Goal: Task Accomplishment & Management: Use online tool/utility

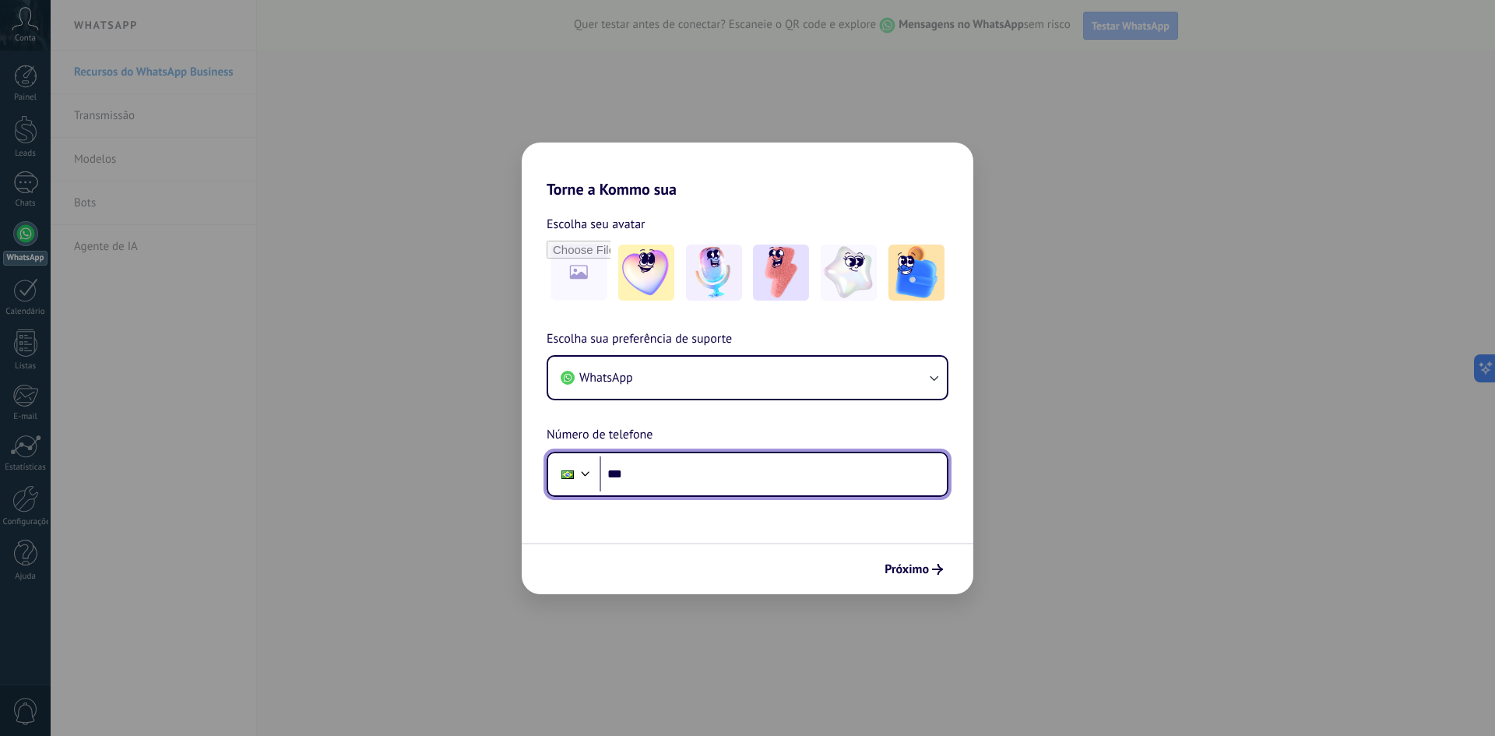
click at [699, 474] on input "***" at bounding box center [773, 474] width 347 height 36
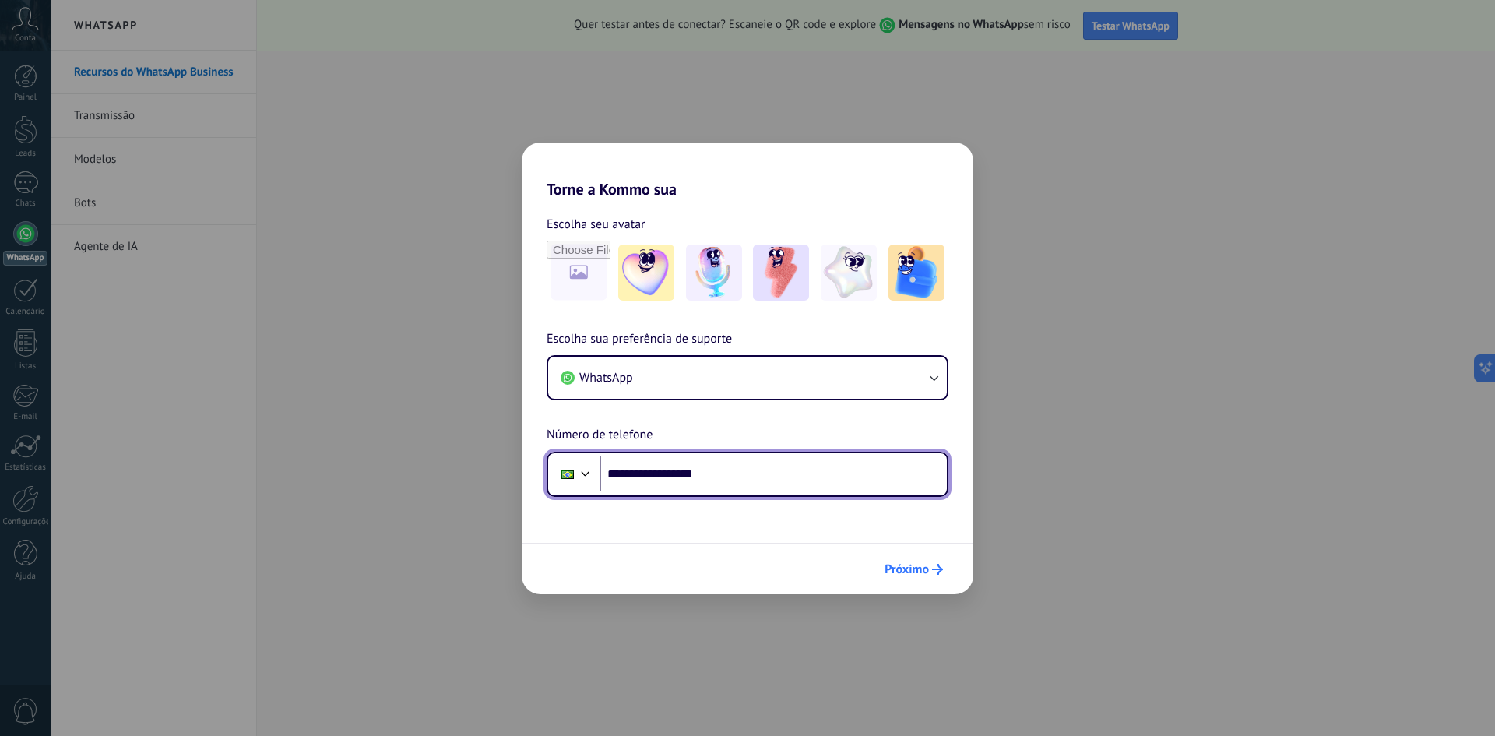
type input "**********"
click at [919, 570] on span "Próximo" at bounding box center [907, 569] width 44 height 11
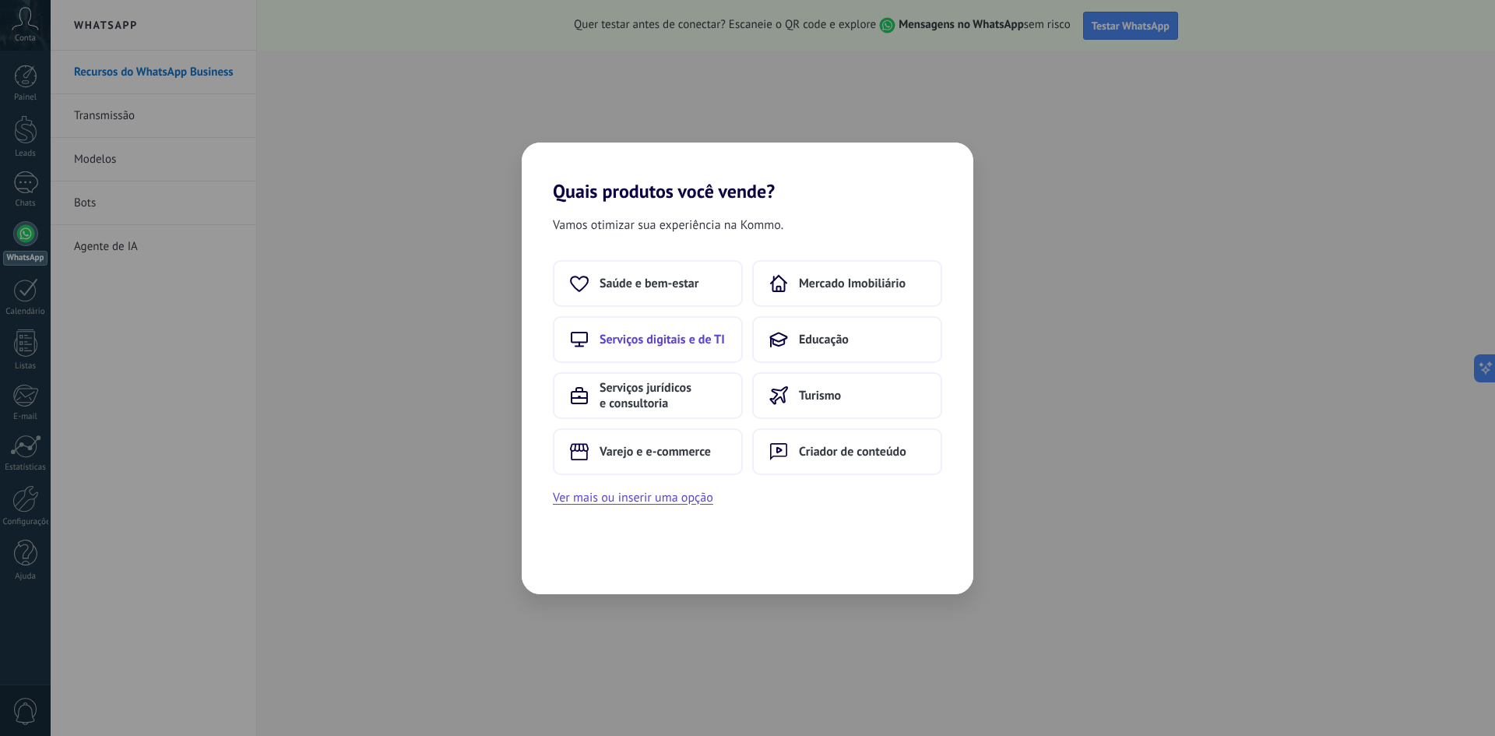
click at [657, 343] on span "Serviços digitais e de TI" at bounding box center [662, 340] width 125 height 16
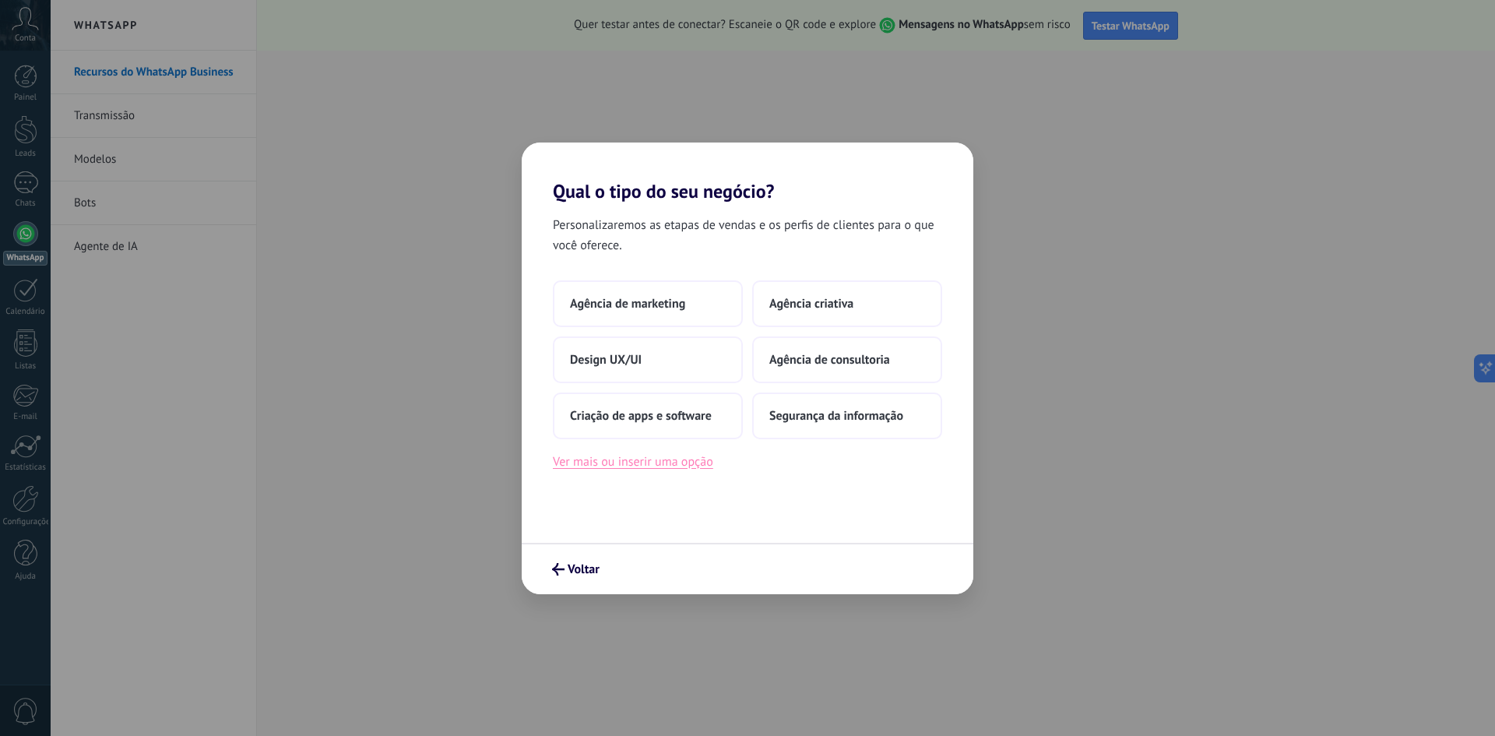
click at [652, 462] on button "Ver mais ou inserir uma opção" at bounding box center [633, 462] width 160 height 20
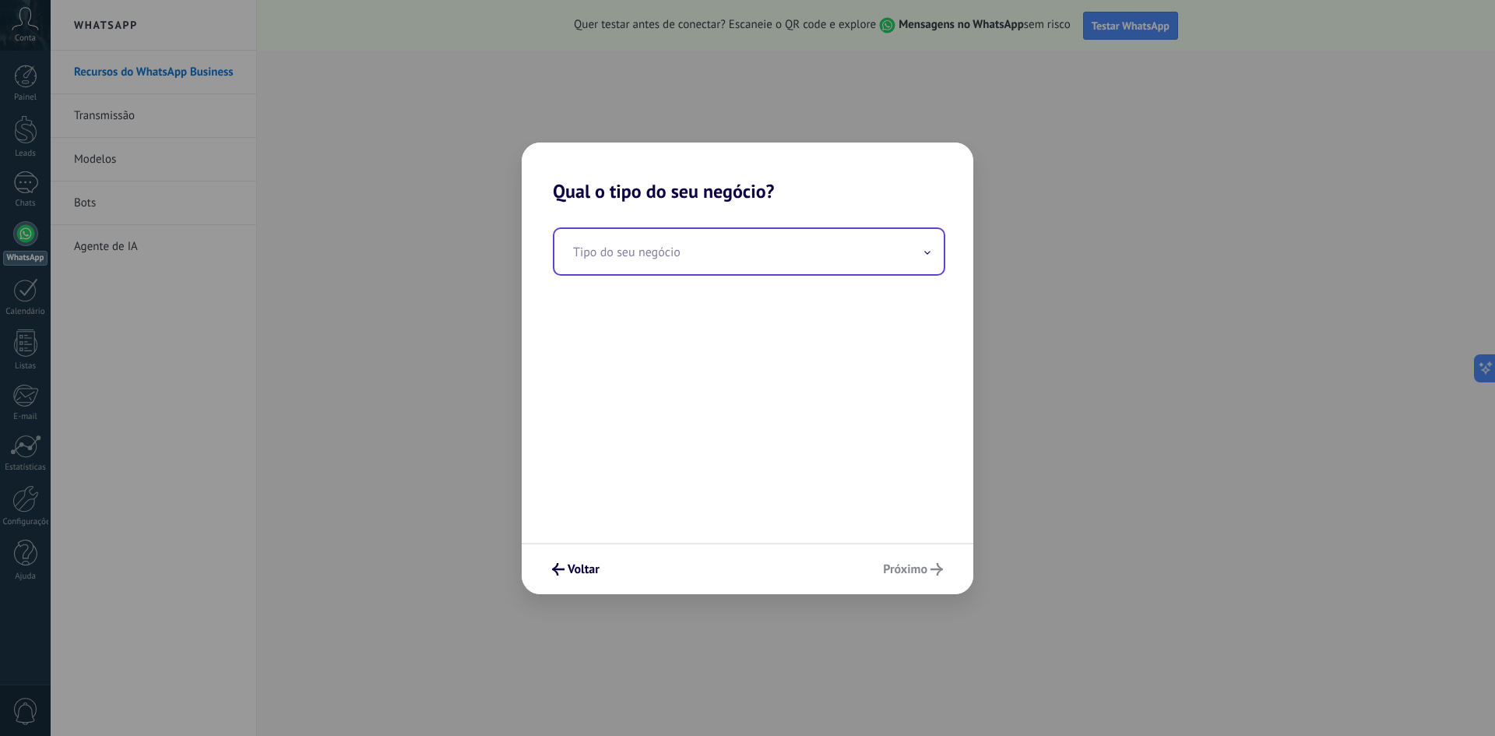
click at [661, 259] on input "text" at bounding box center [749, 251] width 389 height 45
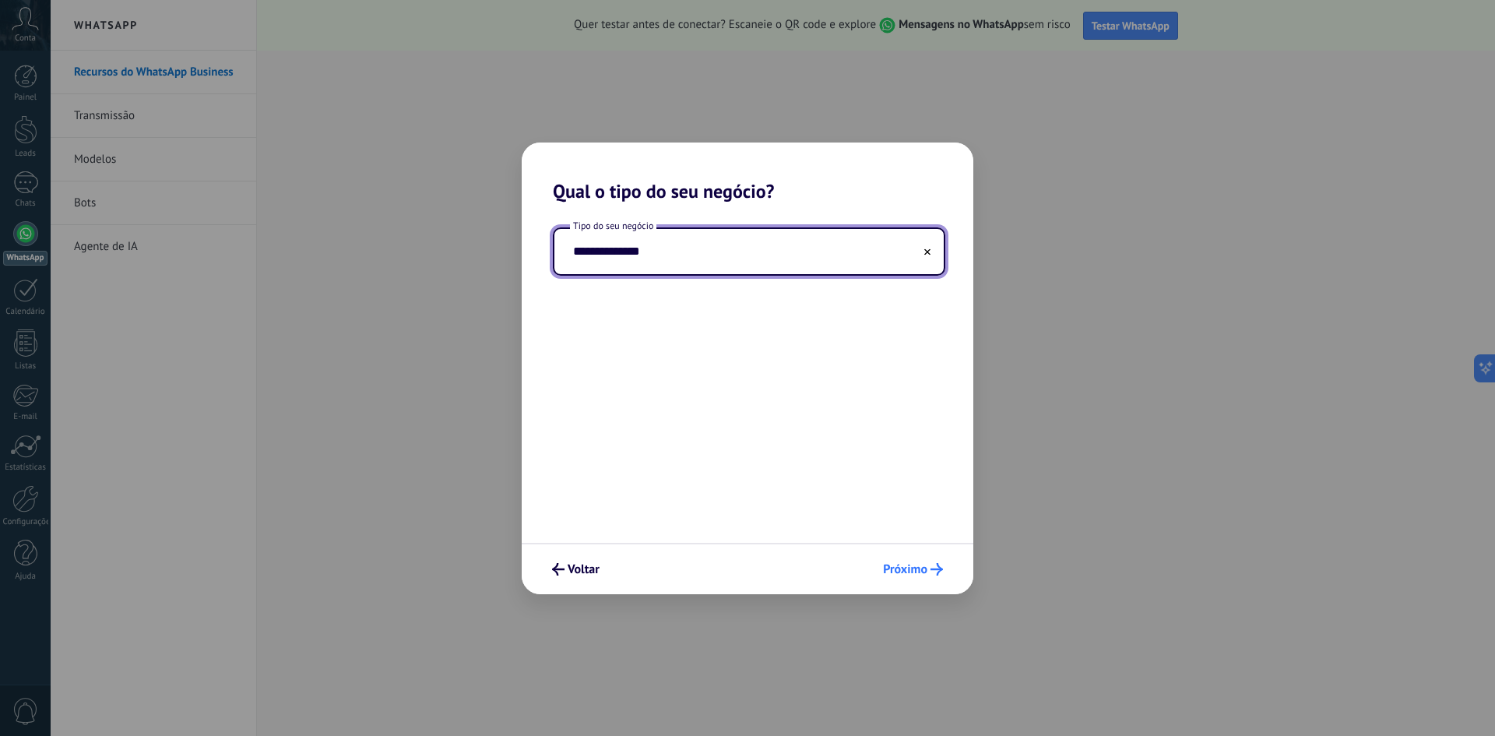
type input "**********"
click at [896, 579] on button "Próximo" at bounding box center [913, 569] width 74 height 26
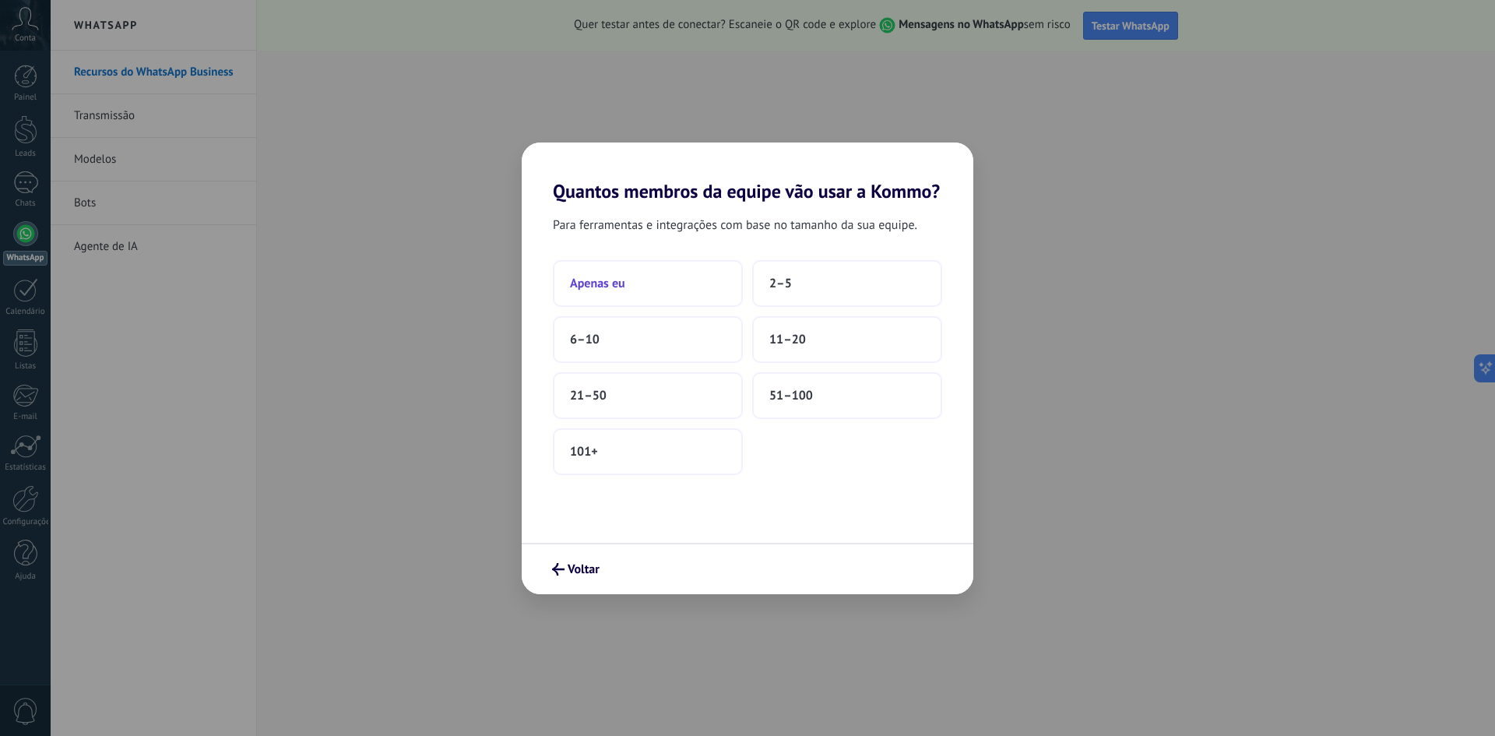
click at [641, 277] on button "Apenas eu" at bounding box center [648, 283] width 190 height 47
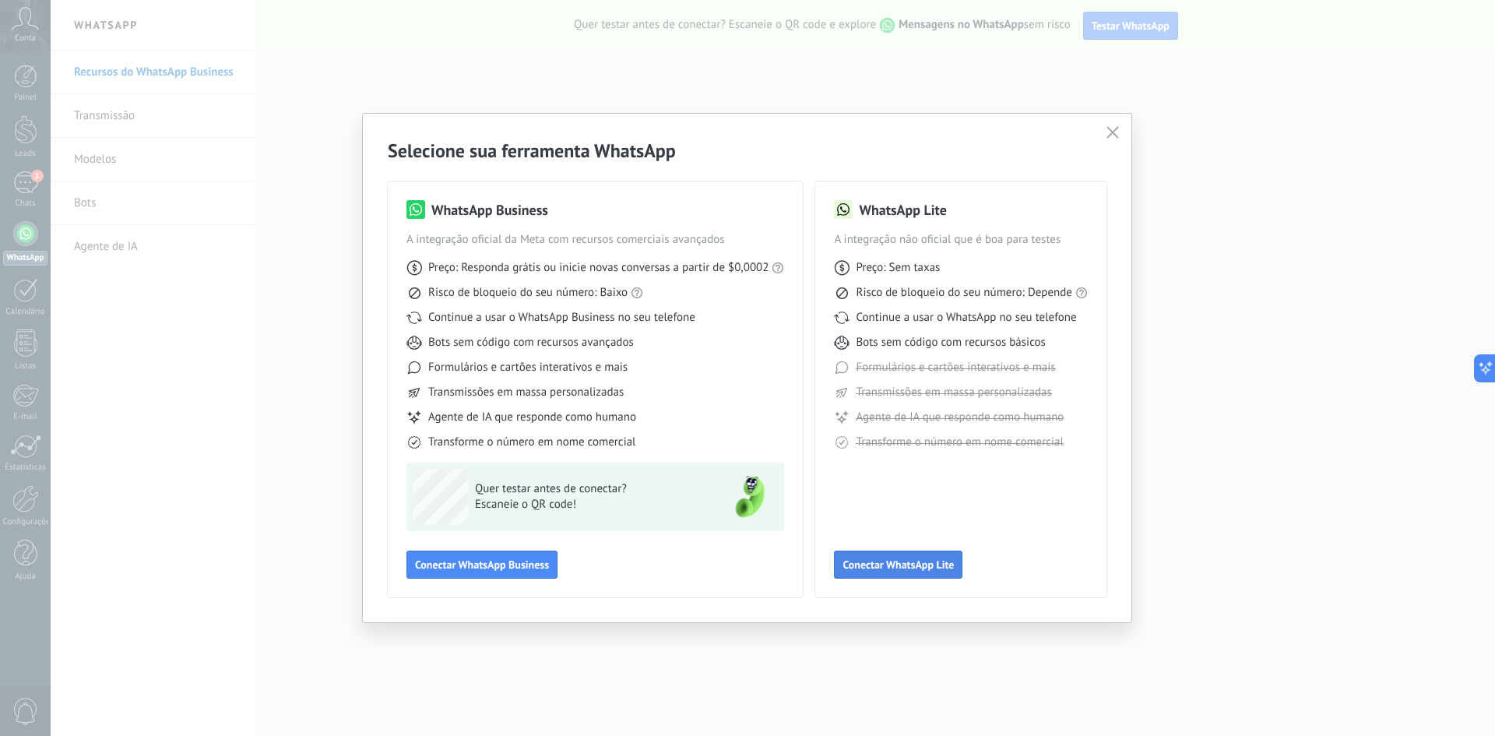
click at [896, 569] on span "Conectar WhatsApp Lite" at bounding box center [898, 564] width 111 height 11
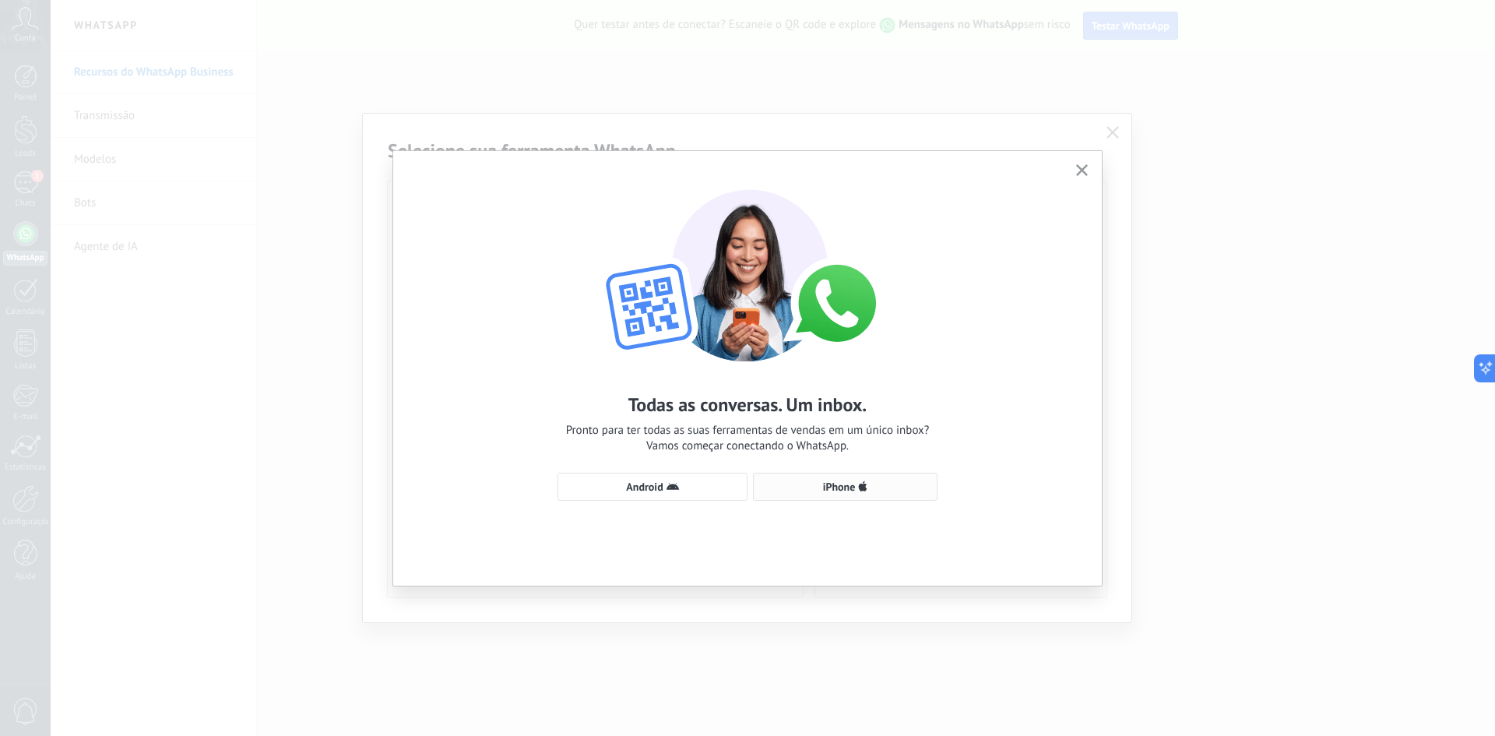
click at [820, 483] on span "iPhone" at bounding box center [845, 487] width 167 height 12
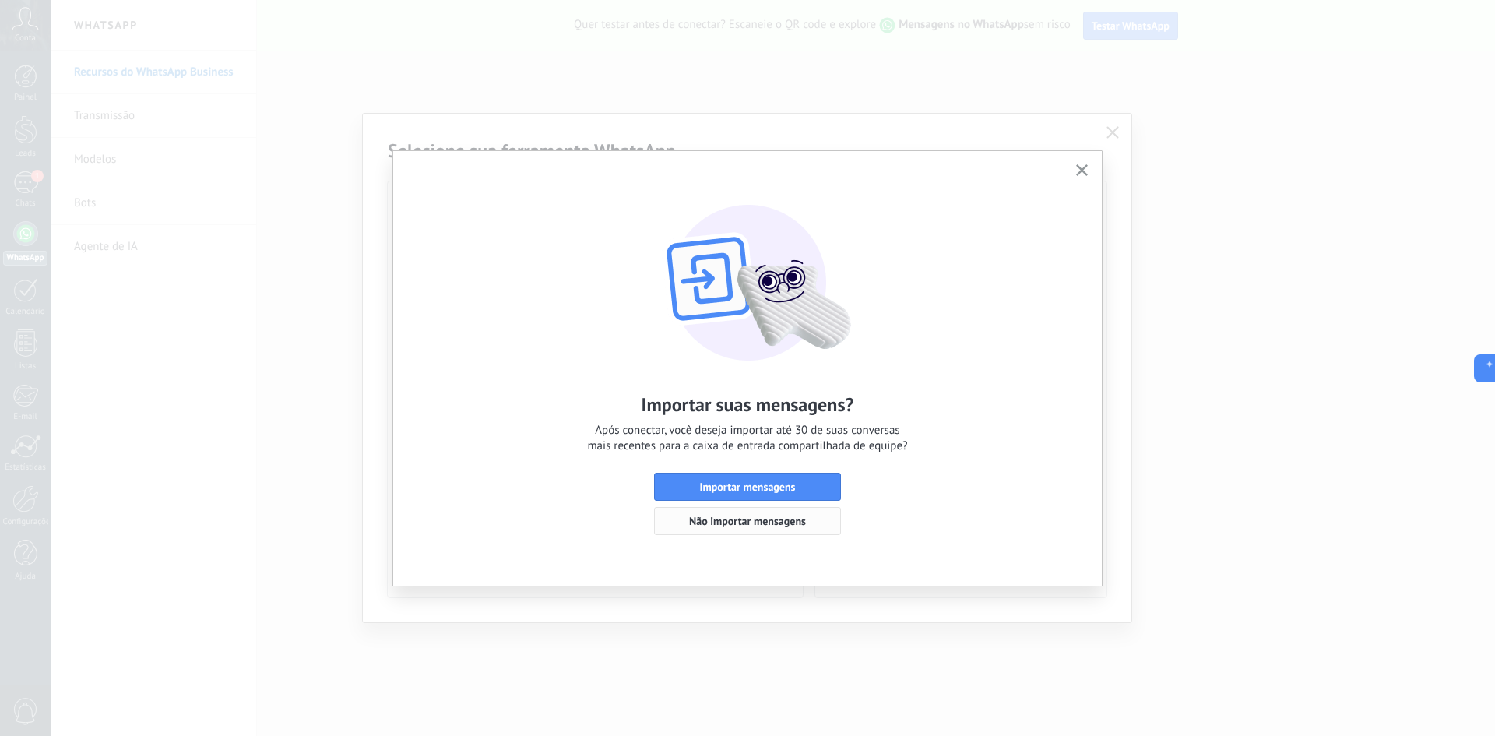
click at [724, 523] on span "Não importar mensagens" at bounding box center [747, 521] width 117 height 11
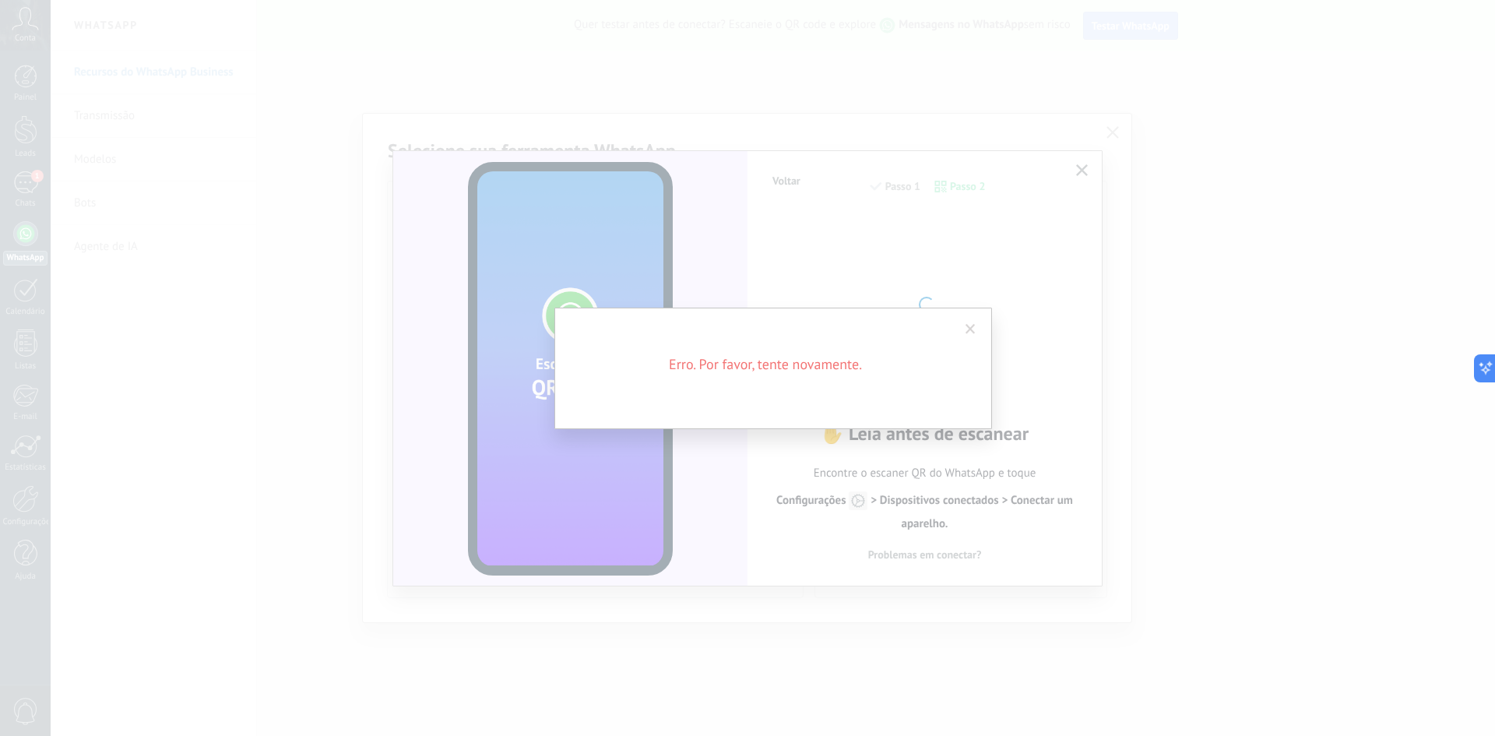
click at [972, 322] on span at bounding box center [971, 329] width 26 height 26
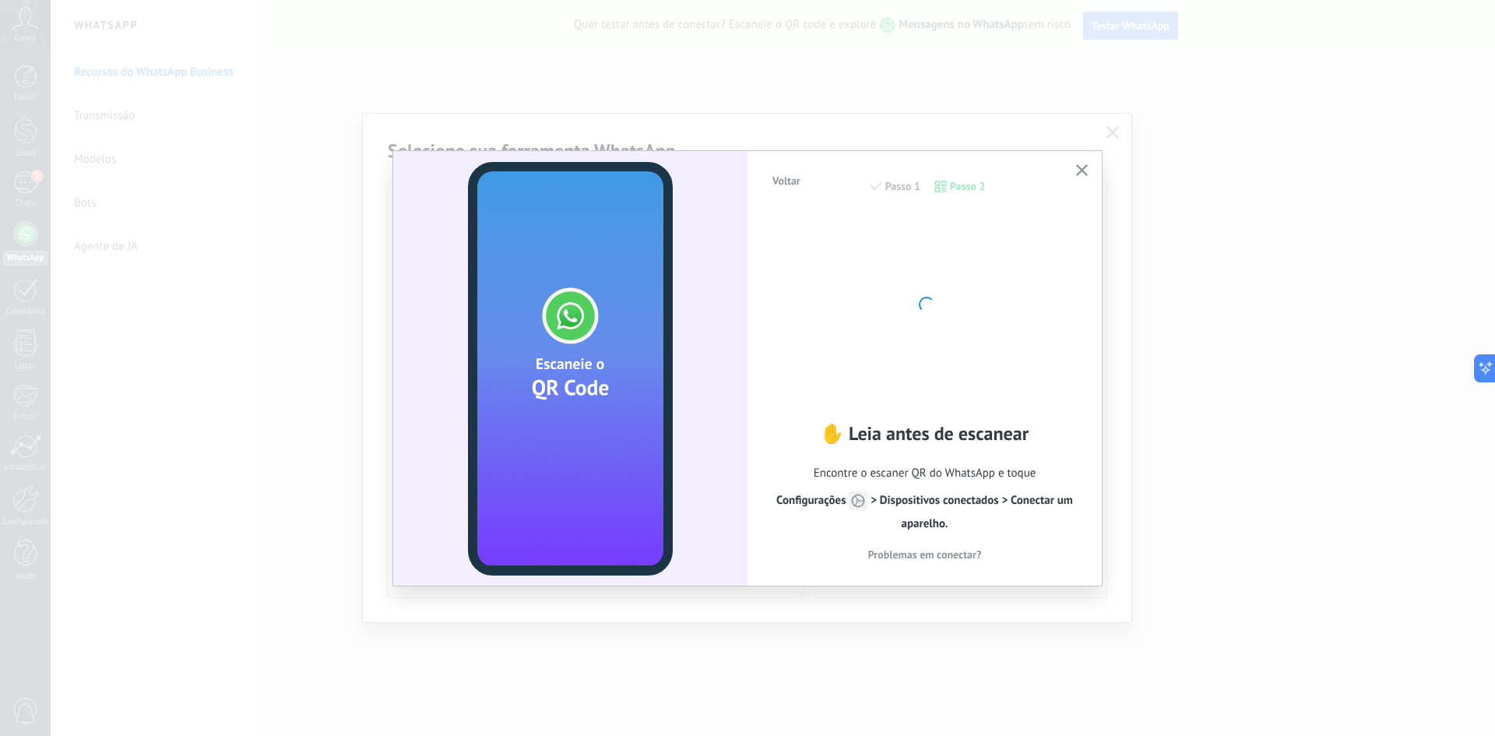
click at [956, 402] on div "✋ Leia antes de escanear Encontre o escaner QR do WhatsApp e toque Configuraçõe…" at bounding box center [925, 387] width 308 height 347
click at [928, 306] on span at bounding box center [926, 304] width 21 height 21
click at [1083, 172] on icon "button" at bounding box center [1082, 170] width 12 height 12
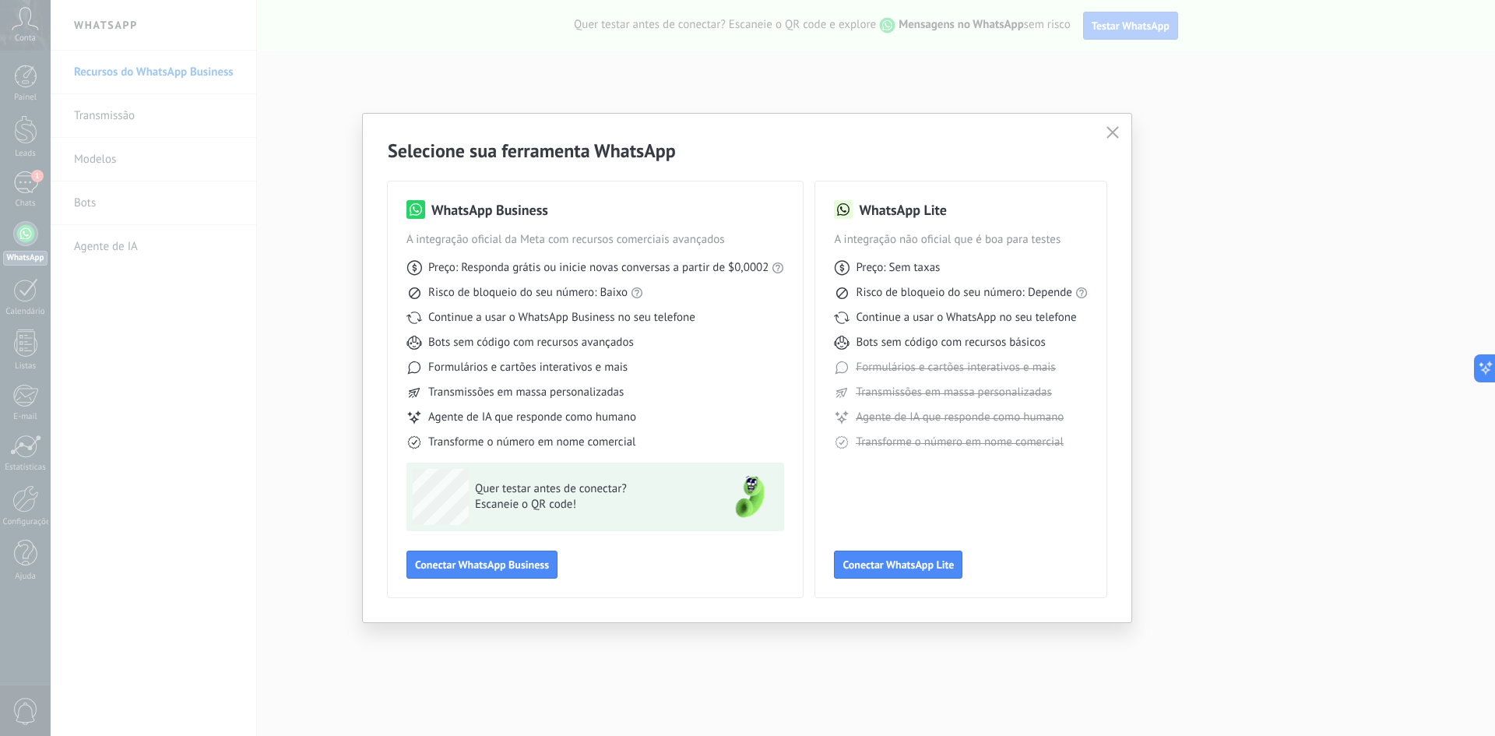
click at [1111, 127] on icon "button" at bounding box center [1113, 132] width 12 height 12
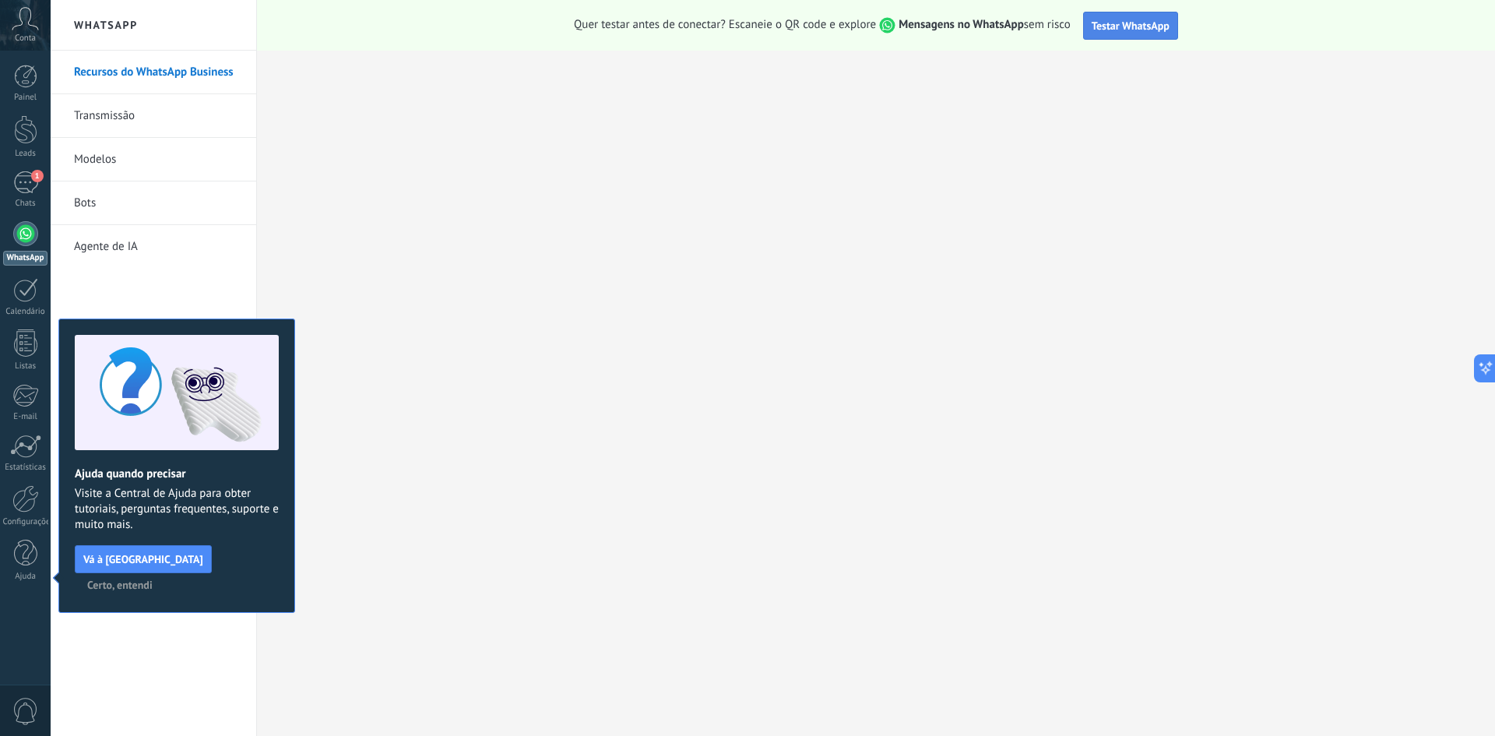
click at [1135, 27] on span "Testar WhatsApp" at bounding box center [1131, 26] width 78 height 14
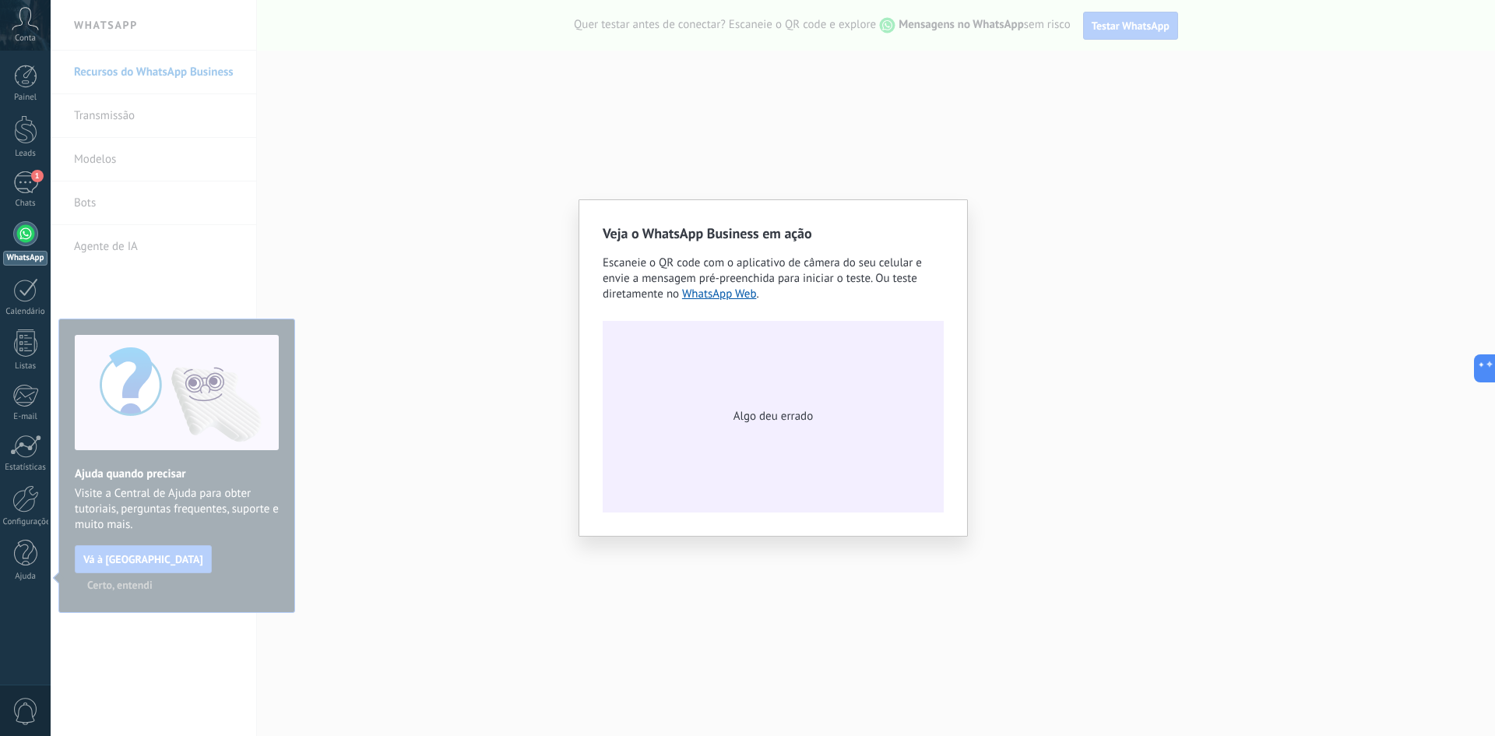
click at [549, 128] on div "Veja o WhatsApp Business em ação Escaneie o QR code com o aplicativo de câmera …" at bounding box center [773, 368] width 1445 height 736
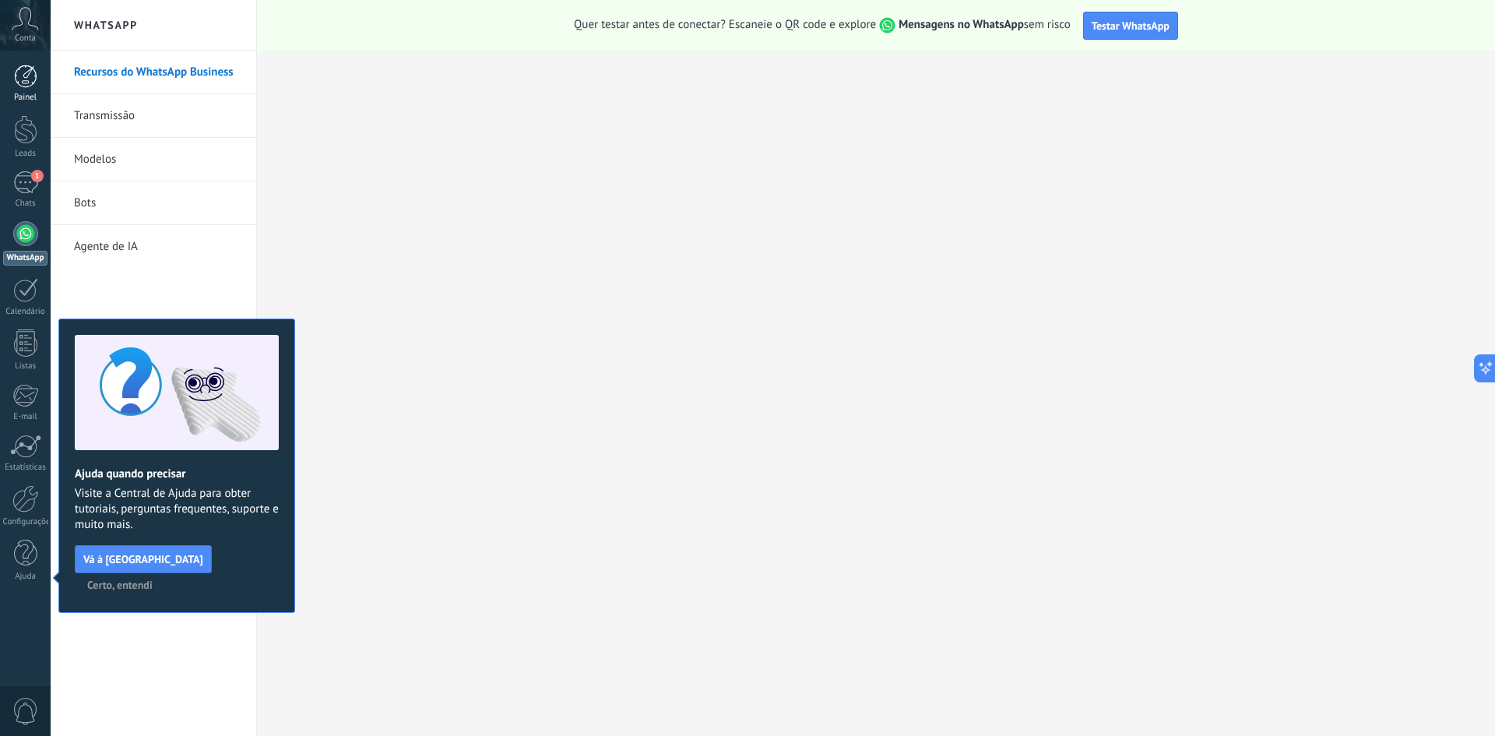
click at [16, 84] on div at bounding box center [25, 76] width 23 height 23
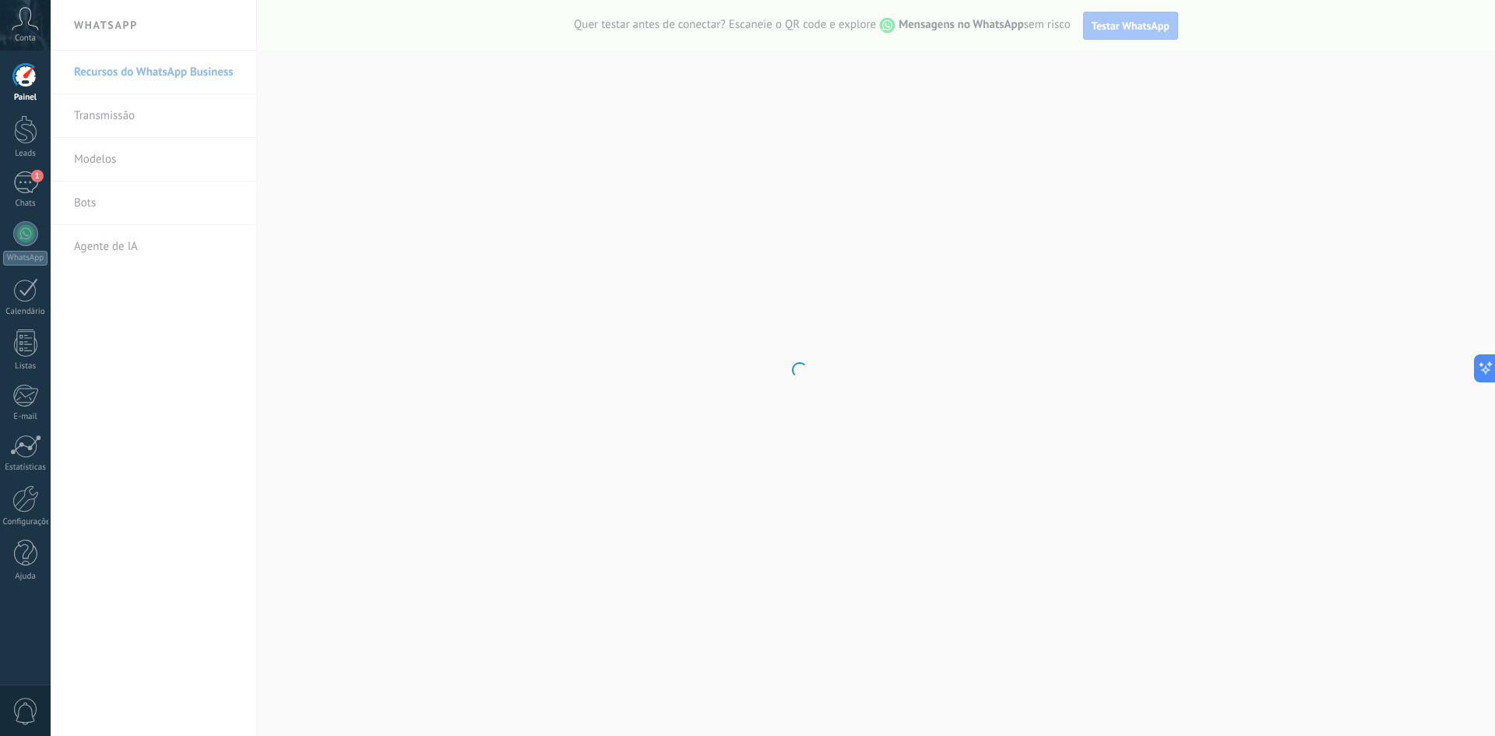
click at [25, 26] on icon at bounding box center [25, 18] width 27 height 23
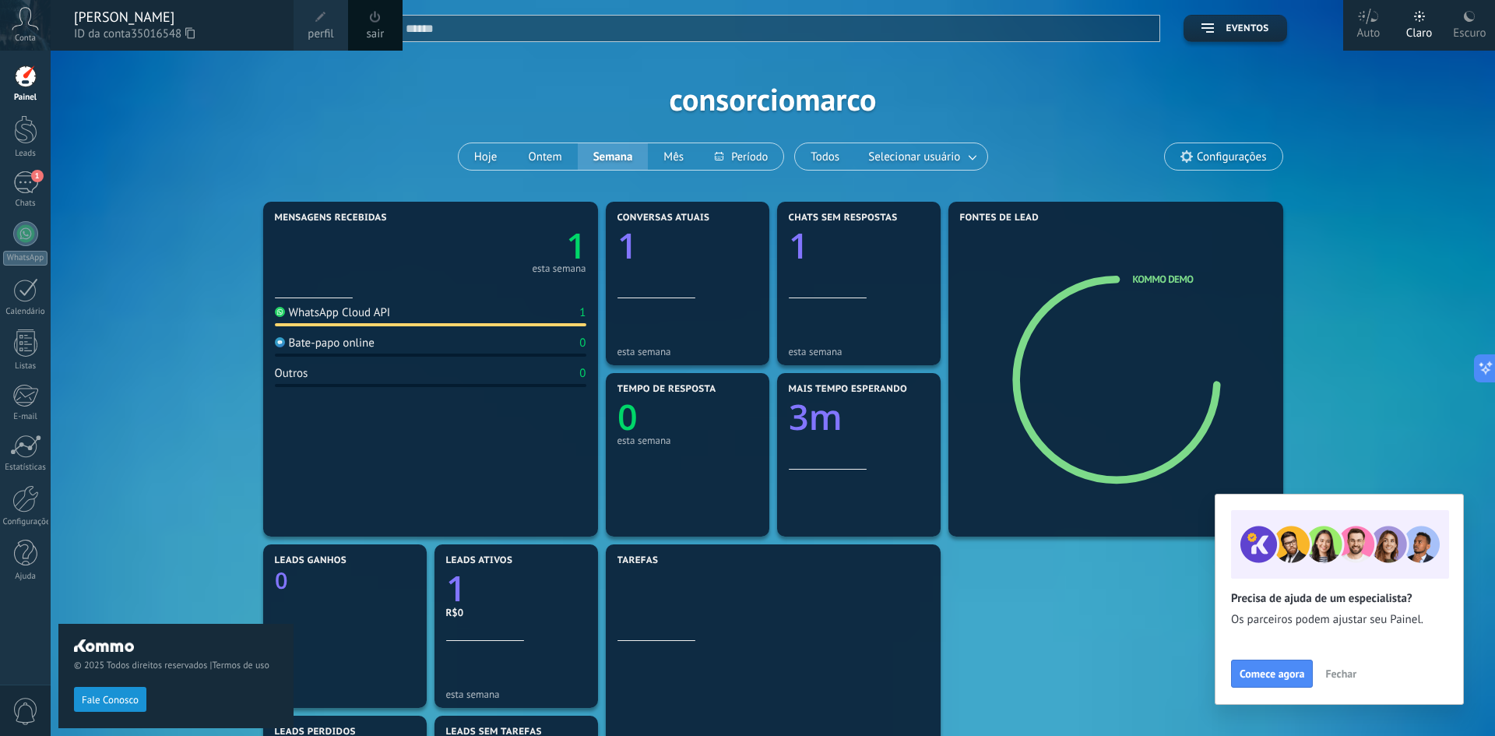
click at [344, 127] on div "Aplicar Eventos consorciomarco Hoje Ontem Semana Mês Todos Selecionar usuário C…" at bounding box center [773, 99] width 1398 height 198
click at [20, 143] on link "Leads" at bounding box center [25, 137] width 51 height 44
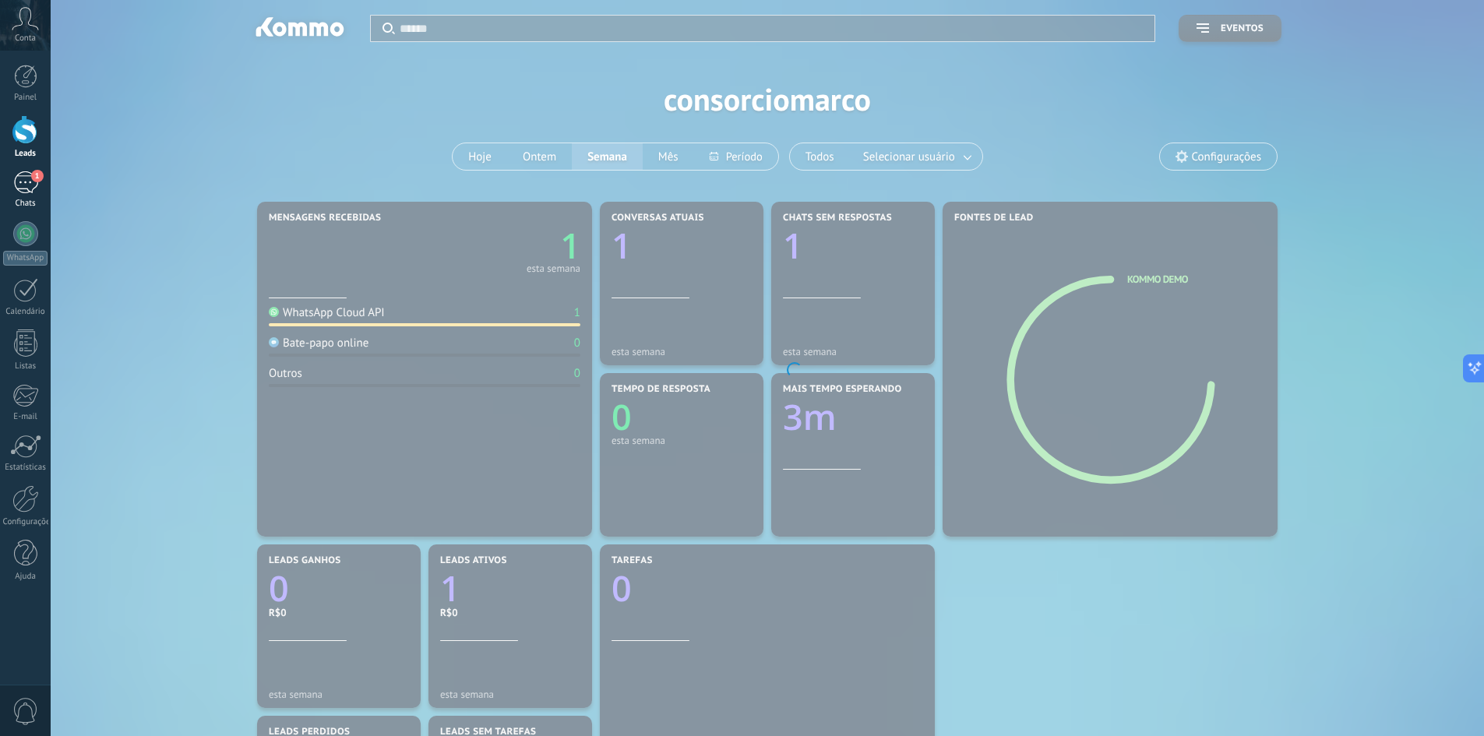
click at [26, 188] on div "1" at bounding box center [25, 182] width 25 height 23
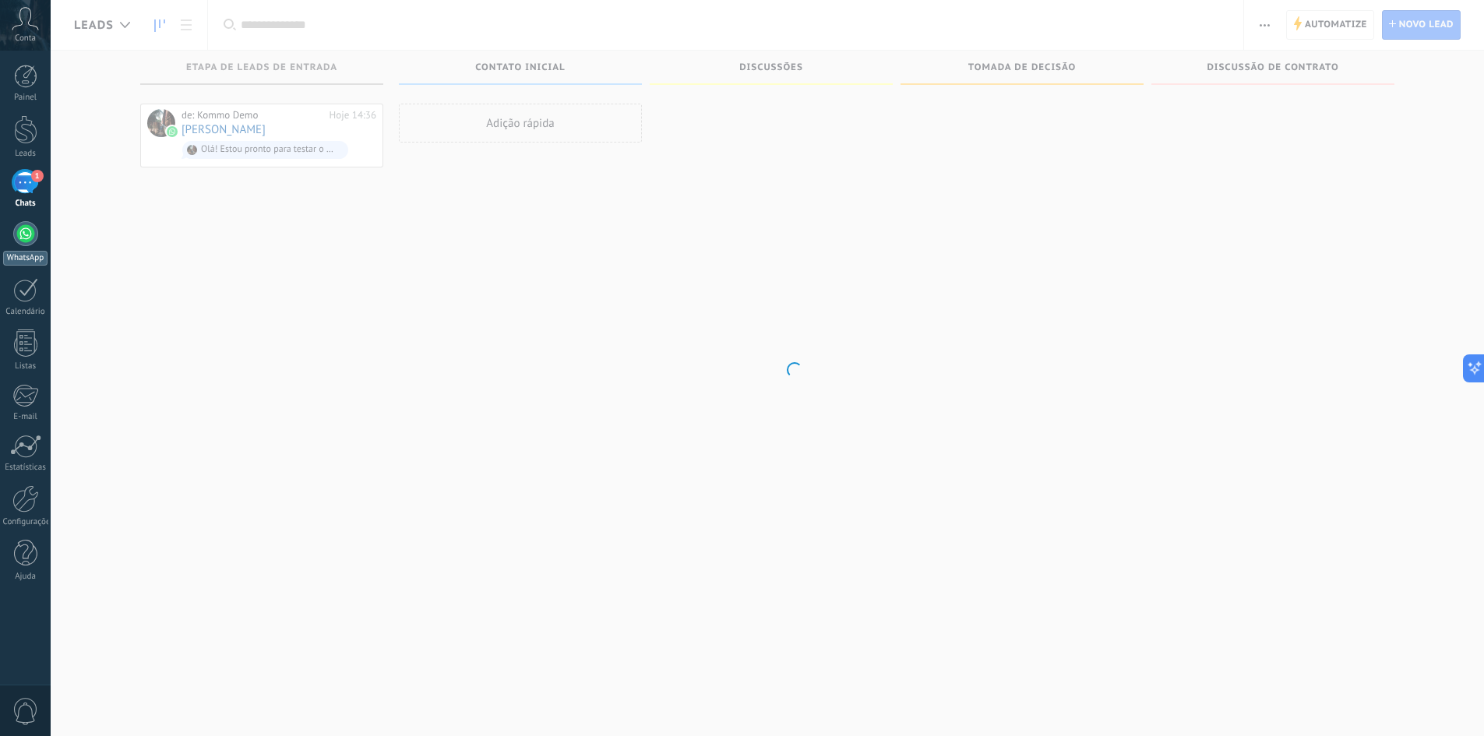
click at [29, 234] on div at bounding box center [25, 233] width 25 height 25
